Goal: Task Accomplishment & Management: Complete application form

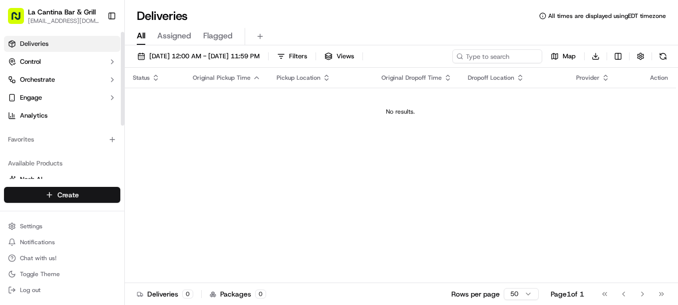
click at [80, 201] on html "La Cantina Bar & Grill [EMAIL_ADDRESS][DOMAIN_NAME] Toggle Sidebar Deliveries C…" at bounding box center [339, 152] width 678 height 305
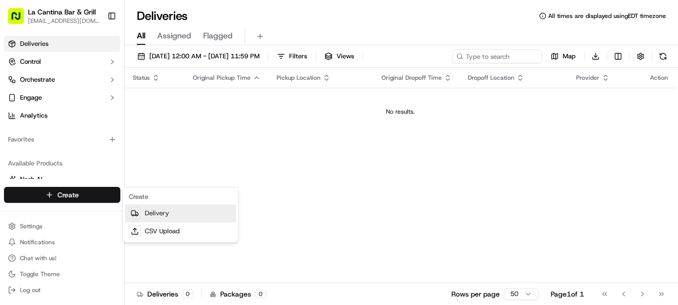
click at [160, 215] on link "Delivery" at bounding box center [180, 214] width 111 height 18
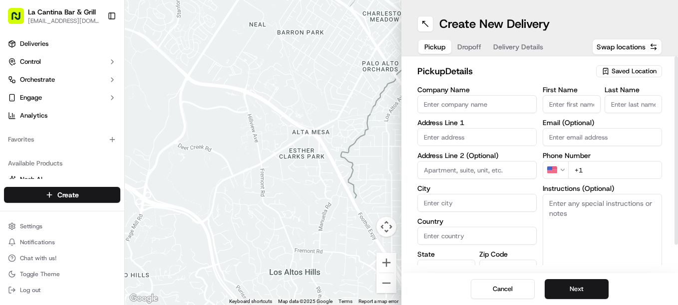
click at [563, 107] on input "First Name" at bounding box center [572, 104] width 58 height 18
type input "grace"
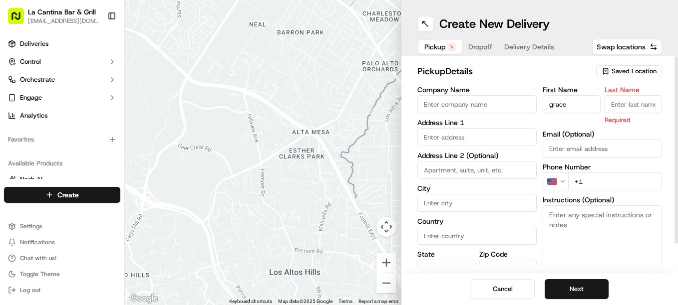
click at [623, 106] on input "Last Name" at bounding box center [633, 104] width 58 height 18
type input "l"
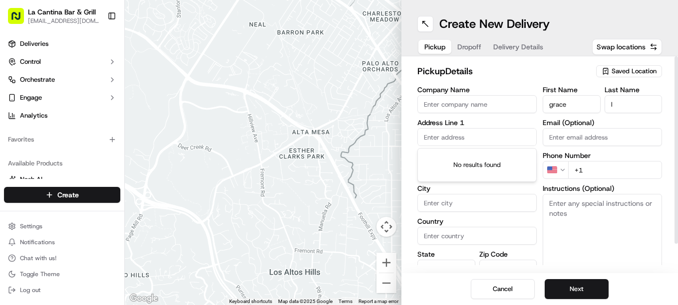
click at [465, 139] on input "text" at bounding box center [476, 137] width 119 height 18
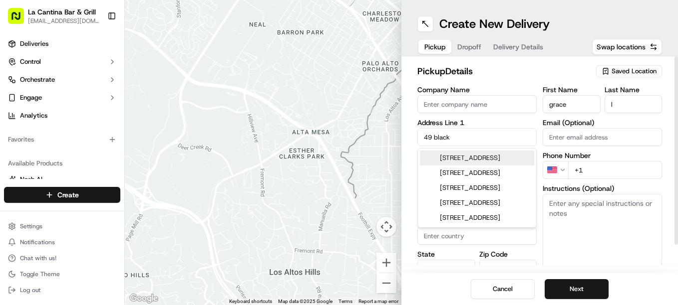
click at [487, 166] on div "49 Black Hill Road, Plainfield, CT" at bounding box center [477, 158] width 114 height 15
type input "[STREET_ADDRESS][PERSON_NAME]"
type input "Plainfield"
type input "United States"
type input "CT"
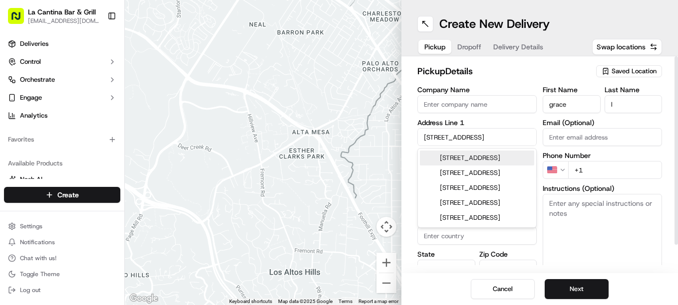
type input "06374"
type input "49 Black Hill Road"
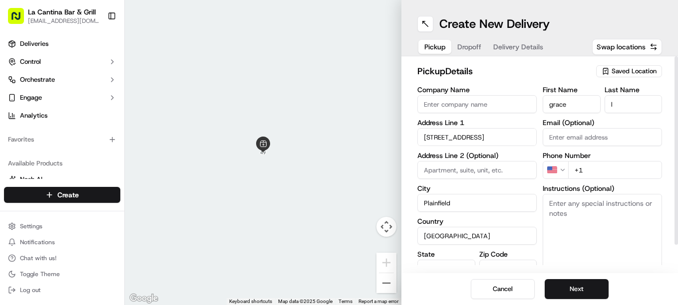
click at [572, 206] on textarea "Instructions (Optional)" at bounding box center [602, 231] width 119 height 75
click at [582, 106] on input "grace" at bounding box center [572, 104] width 58 height 18
type input "g"
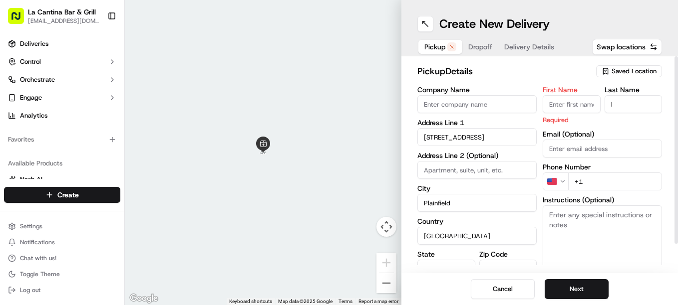
click at [611, 108] on input "l" at bounding box center [633, 104] width 58 height 18
click at [644, 104] on input "l" at bounding box center [633, 104] width 58 height 18
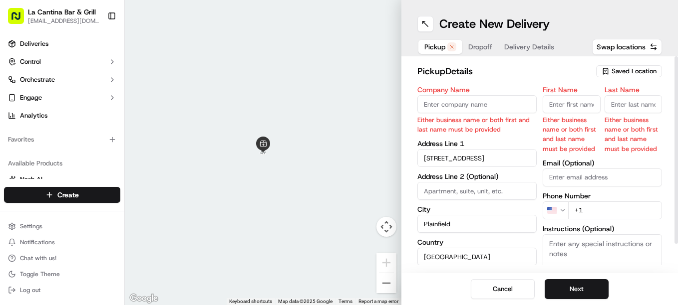
click at [564, 107] on input "First Name" at bounding box center [572, 104] width 58 height 18
type input "David"
type input "Gamboa"
click at [502, 153] on body "La Cantina Bar & Grill lacantinabargrill@gmail.com Toggle Sidebar Deliveries Co…" at bounding box center [339, 152] width 678 height 305
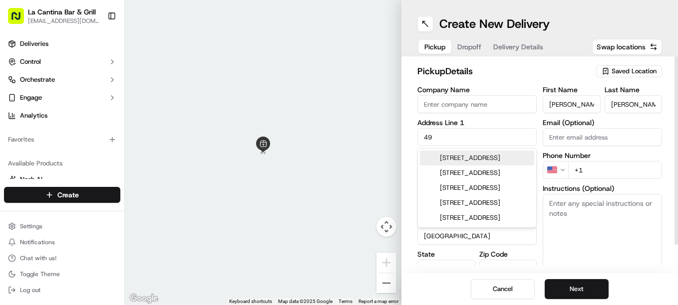
type input "4"
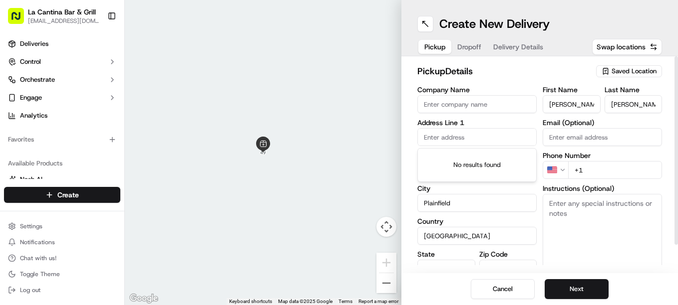
click at [589, 101] on input "David" at bounding box center [572, 104] width 58 height 18
click at [484, 132] on input "text" at bounding box center [476, 137] width 119 height 18
click at [562, 112] on input "David" at bounding box center [572, 104] width 58 height 18
type input "La Cantina Bar & Grill"
type input "123 Norwich Road"
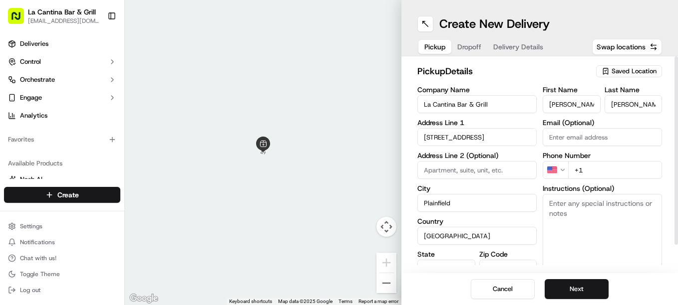
type input "dgamboa1974@gmail.com"
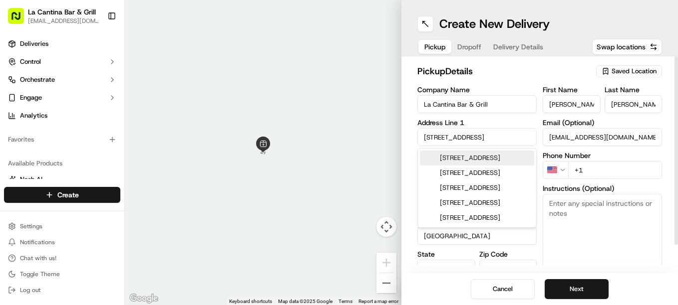
click at [593, 171] on input "+1" at bounding box center [615, 170] width 94 height 18
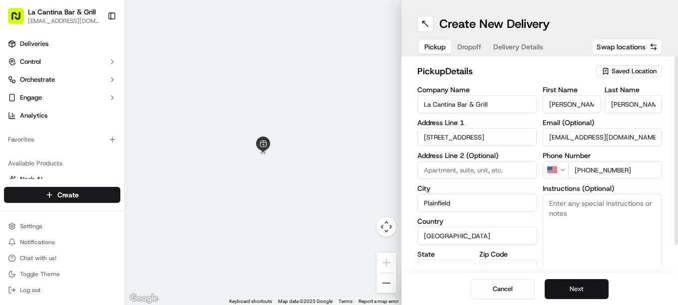
type input "+1 860 317 1117"
click at [585, 282] on button "Next" at bounding box center [577, 290] width 64 height 20
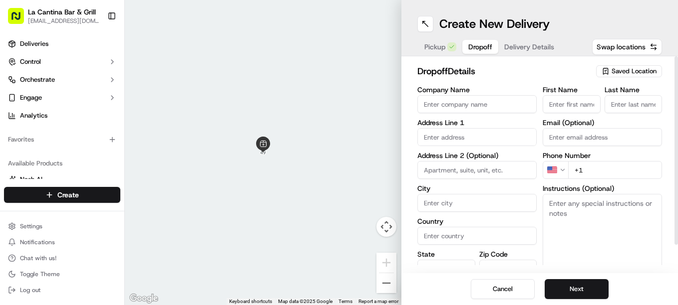
click at [579, 101] on input "First Name" at bounding box center [572, 104] width 58 height 18
type input "grace"
click at [625, 107] on input "Last Name" at bounding box center [633, 104] width 58 height 18
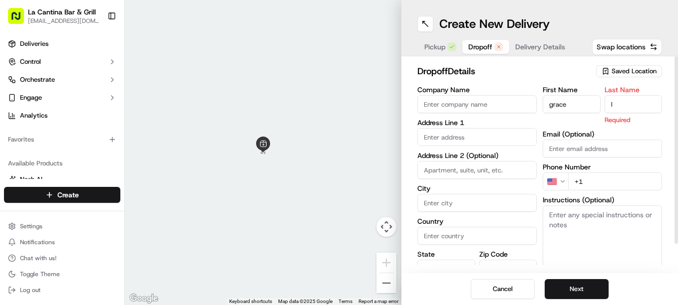
type input "l"
click at [458, 141] on input "text" at bounding box center [476, 137] width 119 height 18
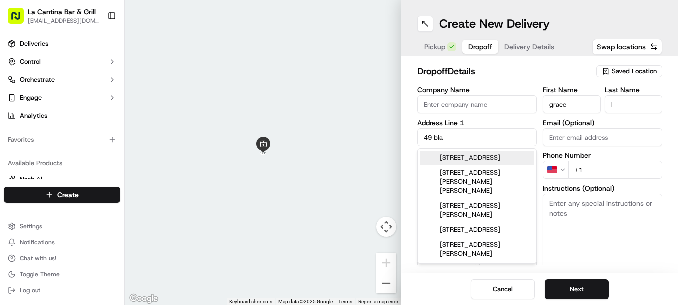
click at [495, 163] on div "49 Black Hill Road, Plainfield, CT" at bounding box center [477, 158] width 114 height 15
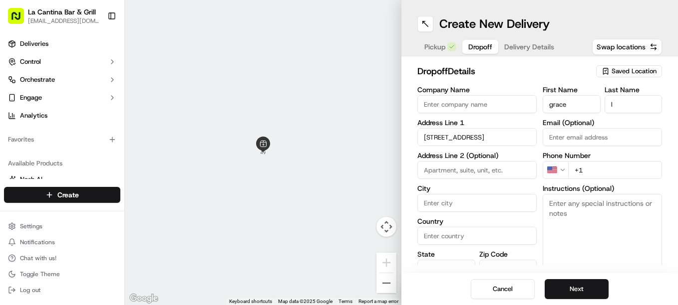
type input "[STREET_ADDRESS][PERSON_NAME]"
type input "Plainfield"
type input "United States"
type input "CT"
type input "06374"
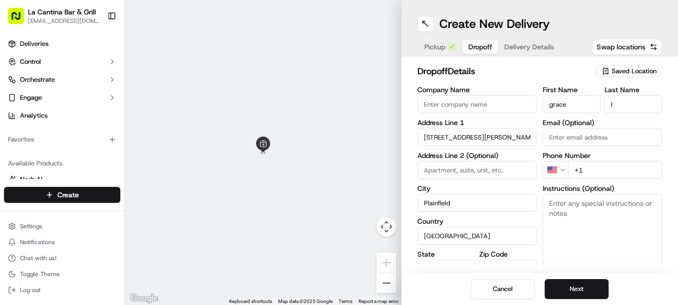
type input "49 Black Hill Road"
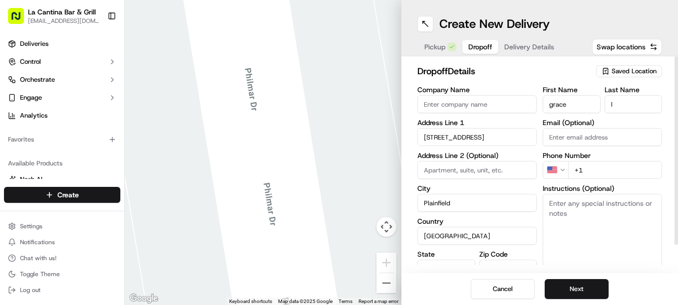
click at [593, 174] on input "+1" at bounding box center [615, 170] width 94 height 18
type input "+1 860 564 3827"
click at [587, 217] on textarea "Instructions (Optional)" at bounding box center [602, 231] width 119 height 75
type textarea "Paying cash tip!"
click at [567, 288] on button "Next" at bounding box center [577, 290] width 64 height 20
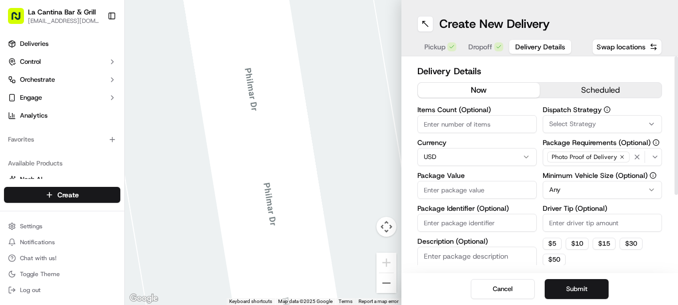
click at [467, 193] on input "Package Value" at bounding box center [476, 190] width 119 height 18
type input "29.84"
click at [562, 287] on button "Submit" at bounding box center [577, 290] width 64 height 20
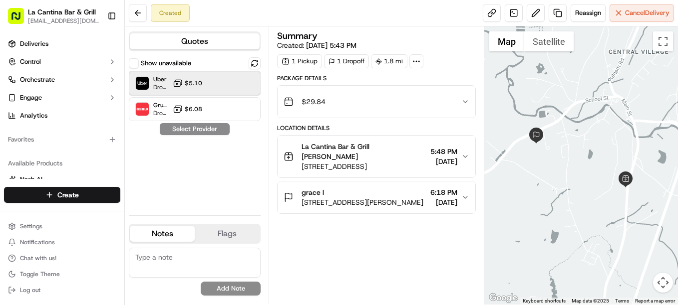
click at [226, 90] on div "Uber Dropoff ETA 23 minutes $5.10" at bounding box center [195, 83] width 132 height 24
click at [217, 132] on button "Assign Provider" at bounding box center [194, 129] width 71 height 12
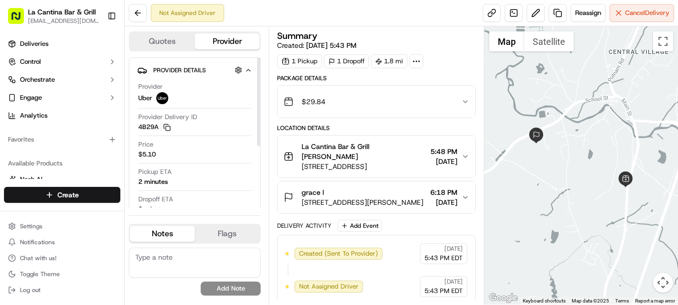
scroll to position [6, 0]
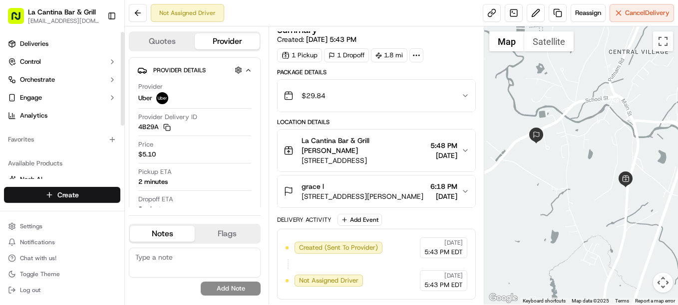
click at [78, 196] on html "La Cantina Bar & Grill lacantinabargrill@gmail.com Toggle Sidebar Deliveries Co…" at bounding box center [339, 152] width 678 height 305
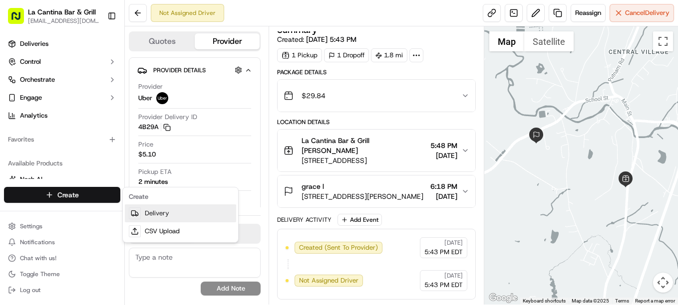
click at [191, 215] on link "Delivery" at bounding box center [180, 214] width 111 height 18
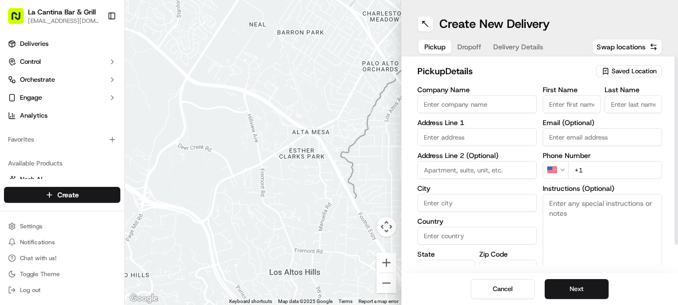
click at [567, 113] on input "First Name" at bounding box center [572, 104] width 58 height 18
type input "[PERSON_NAME]"
type input "Plainfield"
type input "223"
type input "-1"
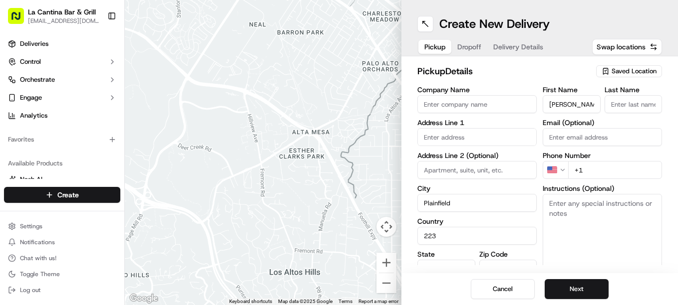
type input "[PERSON_NAME]"
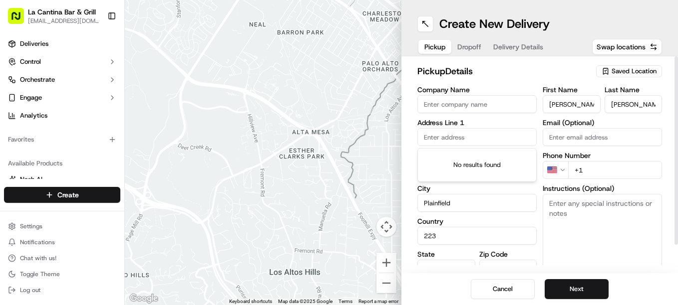
click at [591, 171] on input "+1" at bounding box center [615, 170] width 94 height 18
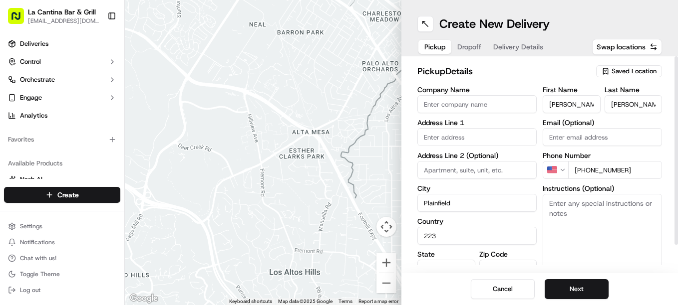
type input "+1 860 317 1117"
click at [460, 139] on input "text" at bounding box center [476, 137] width 119 height 18
click at [584, 106] on input "David" at bounding box center [572, 104] width 58 height 18
click at [490, 139] on input "text" at bounding box center [476, 137] width 119 height 18
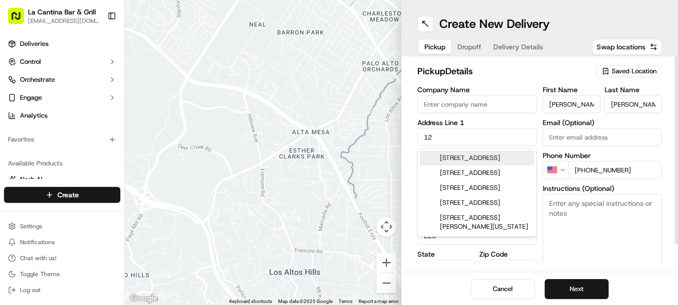
type input "1"
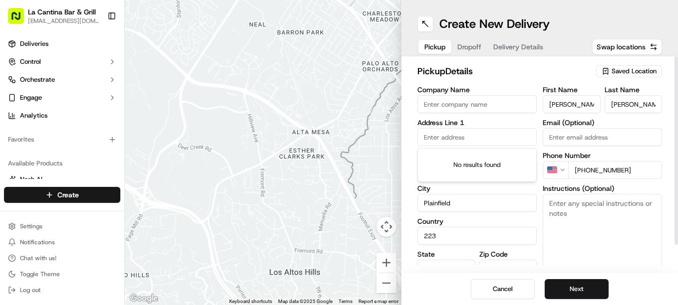
click at [586, 94] on div "First Name David" at bounding box center [572, 99] width 58 height 27
click at [586, 99] on input "David" at bounding box center [572, 104] width 58 height 18
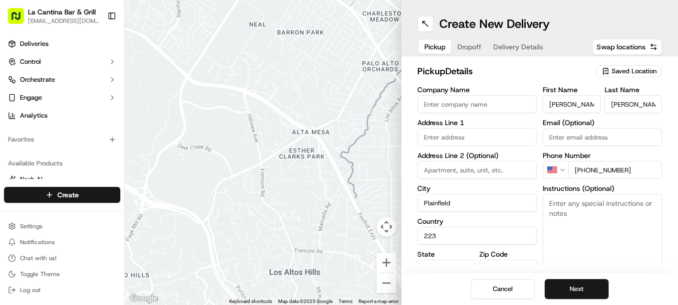
type input "La Cantina Bar & Grill"
type input "123 Norwich Road"
type input "06374"
type input "dgamboa1974@gmail.com"
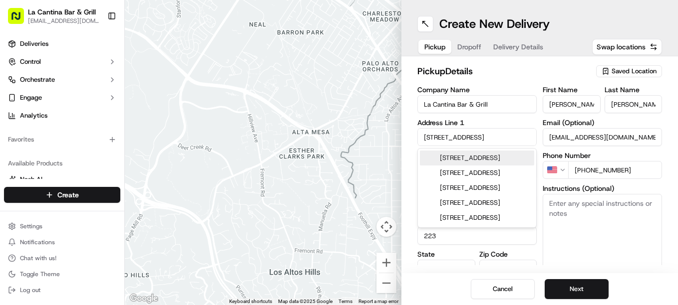
click at [503, 158] on div "123 Norwich Road, Plainfield, CT" at bounding box center [477, 158] width 114 height 15
type input "[STREET_ADDRESS]"
type input "United States"
type input "CT"
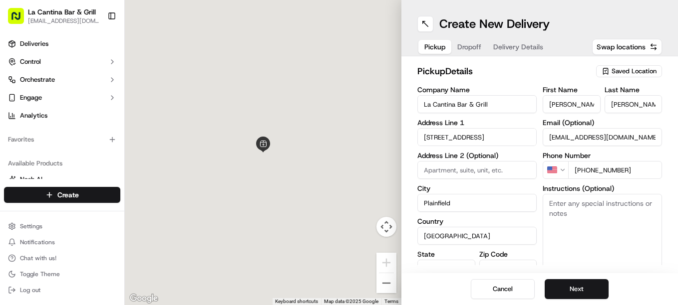
type input "123 Norwich Road"
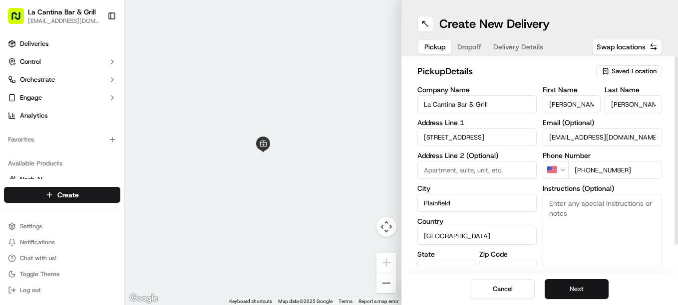
click at [585, 289] on button "Next" at bounding box center [577, 290] width 64 height 20
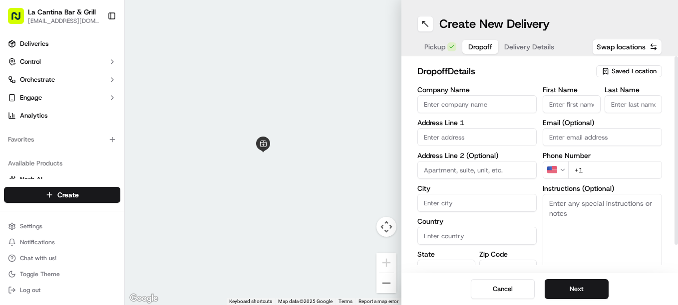
click at [575, 102] on input "First Name" at bounding box center [572, 104] width 58 height 18
type input "Kara"
type input "3 Shepard Hill Road"
type input "Plainfield"
type input "United States"
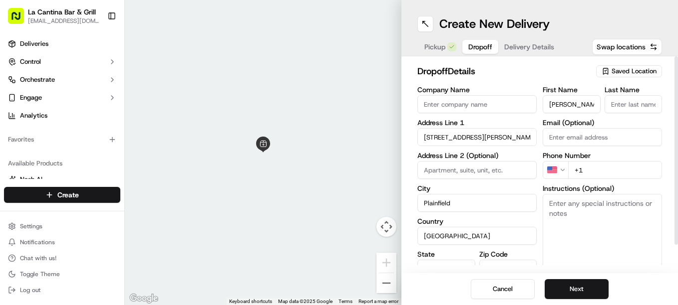
type input "CT"
type input "06374"
type input "Francese"
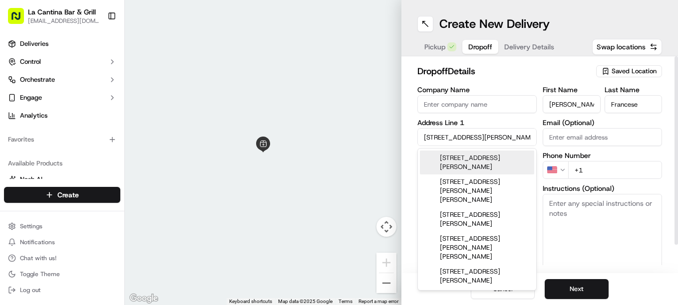
click at [591, 176] on input "+1" at bounding box center [615, 170] width 94 height 18
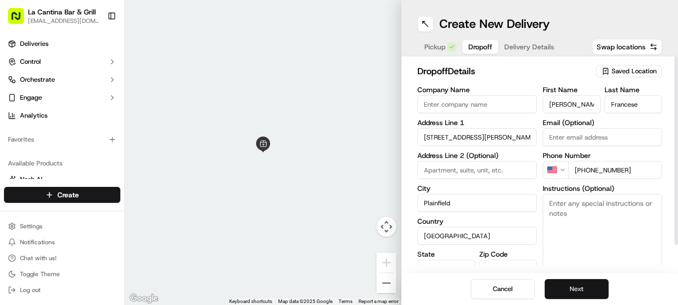
type input "+1 860 389 0062"
click at [580, 285] on button "Next" at bounding box center [577, 290] width 64 height 20
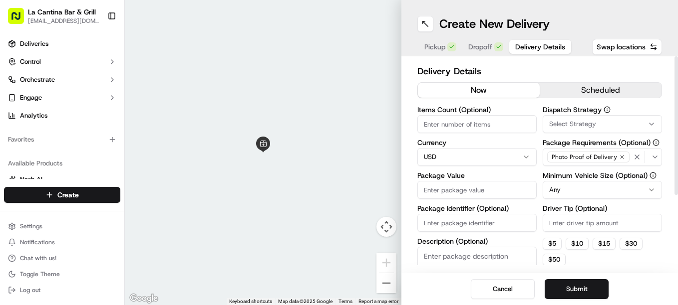
click at [578, 219] on input "Driver Tip (Optional)" at bounding box center [602, 223] width 119 height 18
type input "7"
click at [464, 193] on input "Package Value" at bounding box center [476, 190] width 119 height 18
type input "44.14"
click at [582, 279] on div "Cancel Submit" at bounding box center [539, 290] width 277 height 32
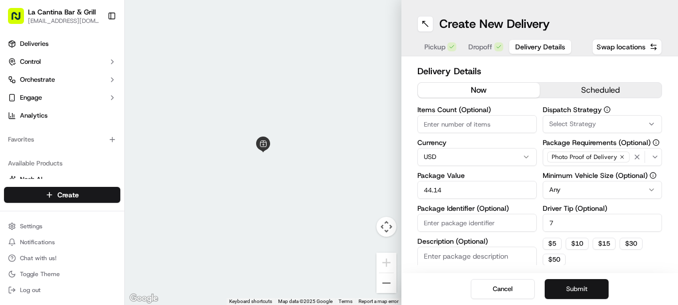
click at [584, 286] on button "Submit" at bounding box center [577, 290] width 64 height 20
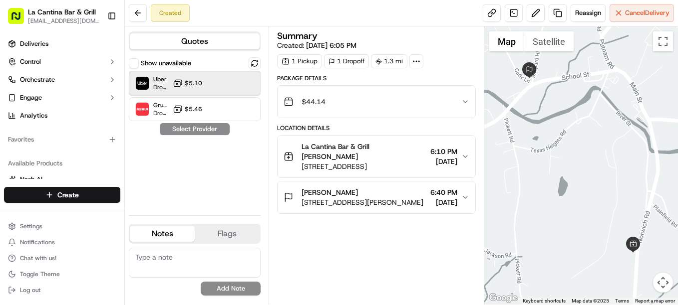
click at [236, 83] on div at bounding box center [230, 83] width 12 height 12
click at [225, 126] on button "Assign Provider" at bounding box center [194, 129] width 71 height 12
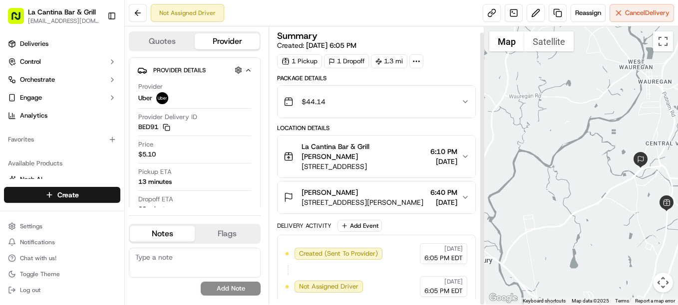
scroll to position [6, 0]
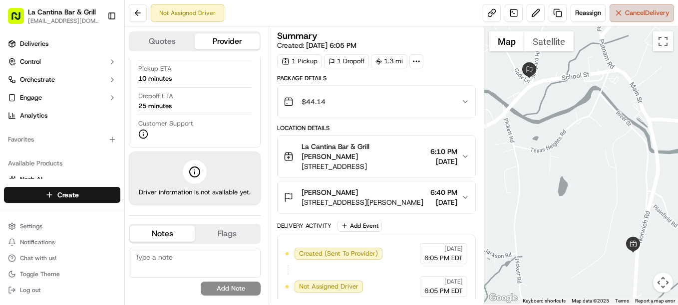
click at [651, 8] on span "Cancel Delivery" at bounding box center [647, 12] width 44 height 9
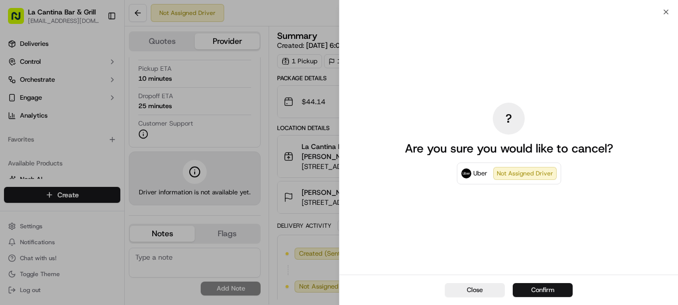
click at [526, 291] on button "Confirm" at bounding box center [543, 290] width 60 height 14
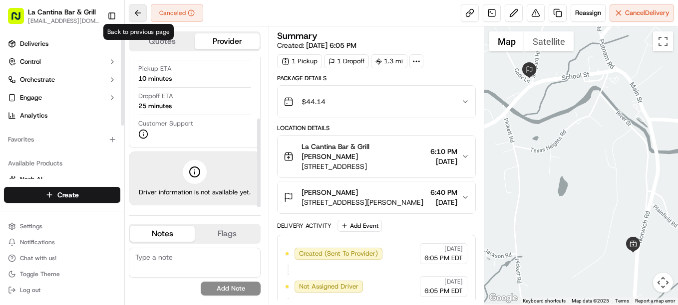
click at [137, 14] on button at bounding box center [138, 13] width 18 height 18
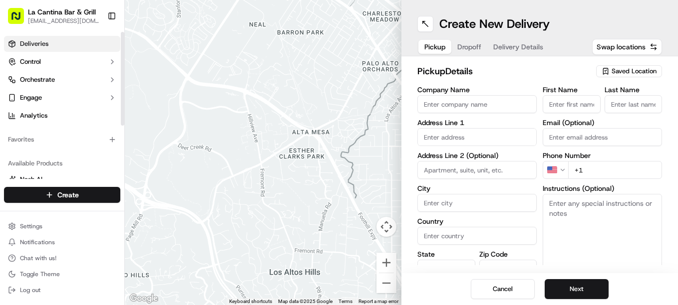
click at [75, 38] on link "Deliveries" at bounding box center [62, 44] width 116 height 16
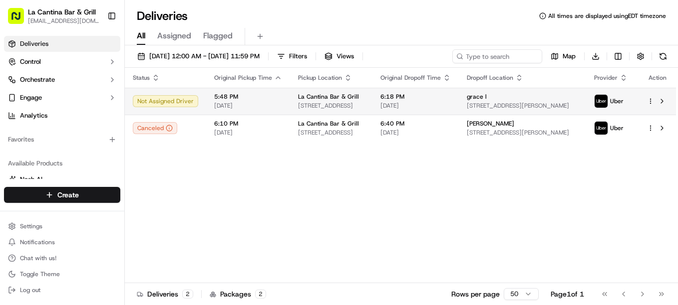
click at [305, 102] on span "[STREET_ADDRESS]" at bounding box center [331, 106] width 66 height 8
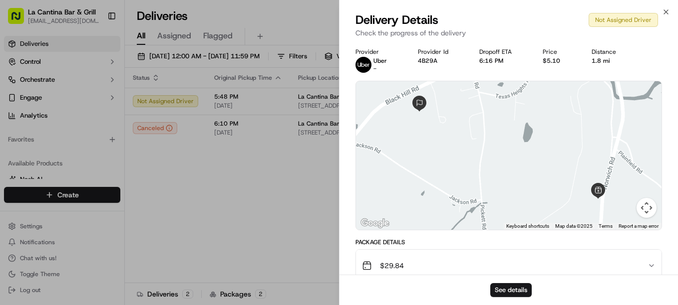
click at [498, 283] on div "See details" at bounding box center [508, 290] width 338 height 30
click at [501, 288] on button "See details" at bounding box center [510, 290] width 41 height 14
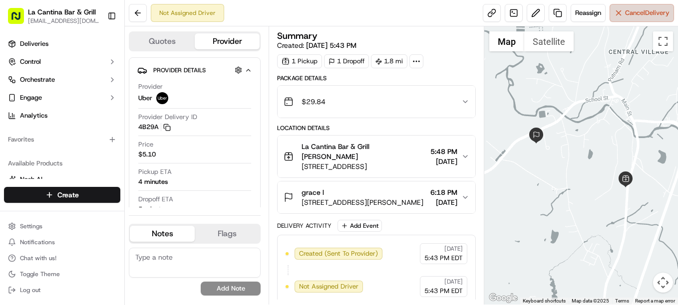
click at [648, 17] on button "Cancel Delivery" at bounding box center [641, 13] width 64 height 18
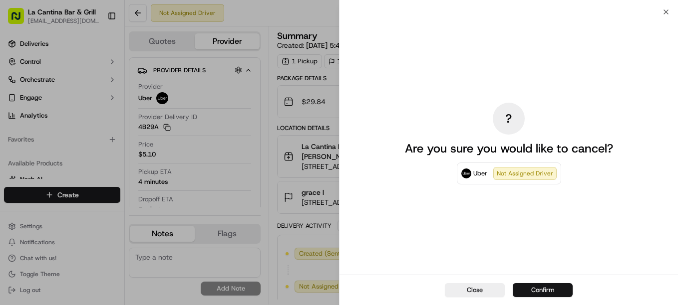
click at [540, 291] on button "Confirm" at bounding box center [543, 290] width 60 height 14
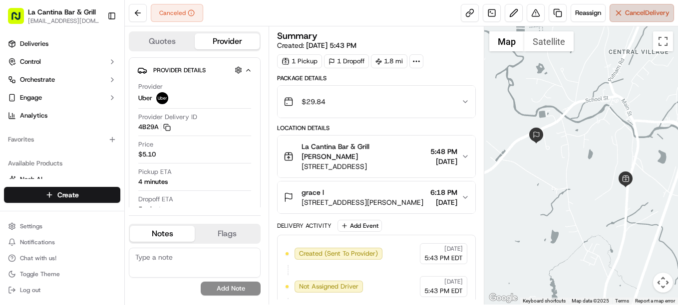
click at [651, 14] on span "Cancel Delivery" at bounding box center [647, 12] width 44 height 9
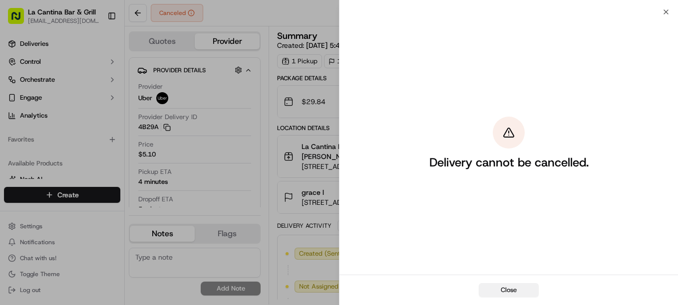
click at [515, 290] on button "Close" at bounding box center [509, 290] width 60 height 14
